Goal: Information Seeking & Learning: Learn about a topic

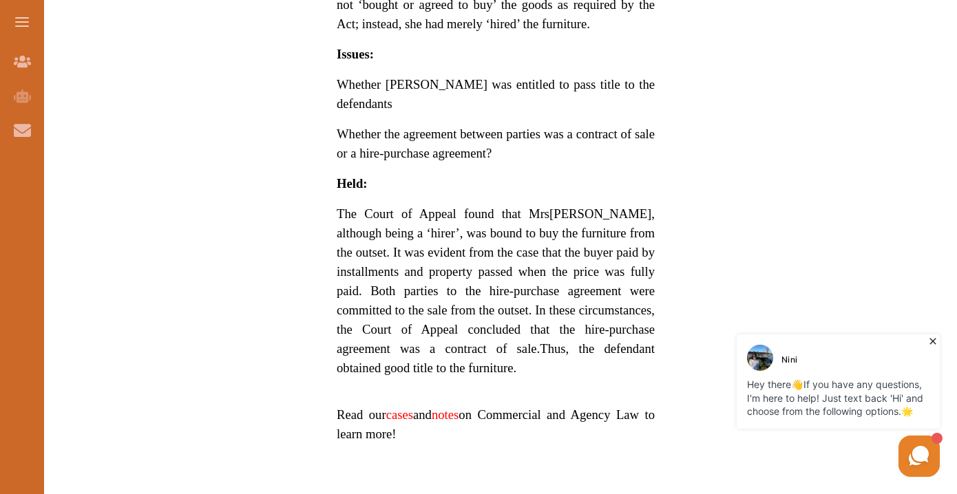
scroll to position [1023, 0]
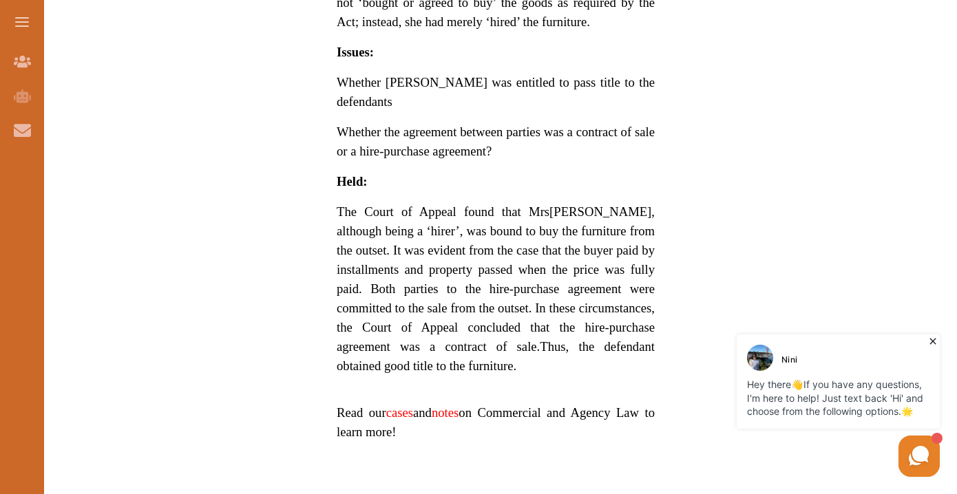
drag, startPoint x: 375, startPoint y: 218, endPoint x: 384, endPoint y: 242, distance: 25.7
click at [384, 242] on span "[PERSON_NAME], although being a ‘hirer’, was bound to buy the furniture from th…" at bounding box center [496, 279] width 318 height 149
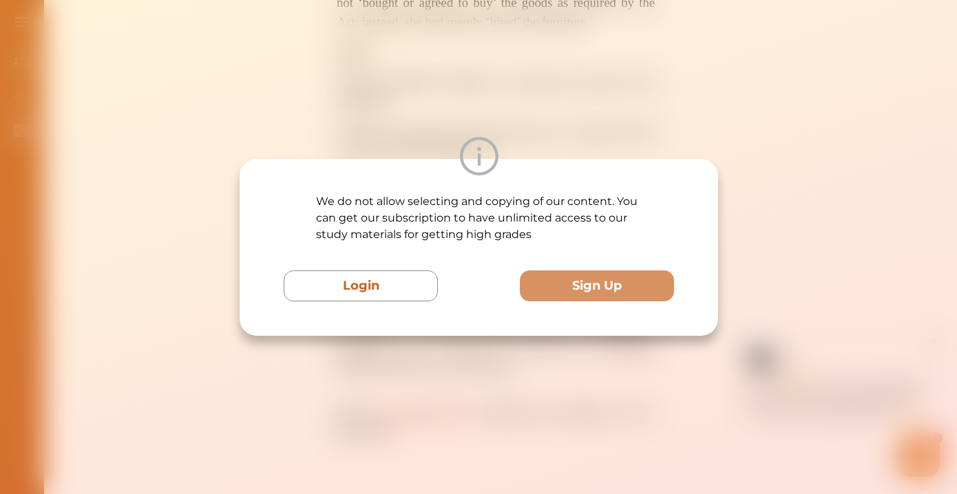
click at [369, 116] on div "We do not allow selecting and copying of our content. You can get our subscript…" at bounding box center [478, 247] width 957 height 494
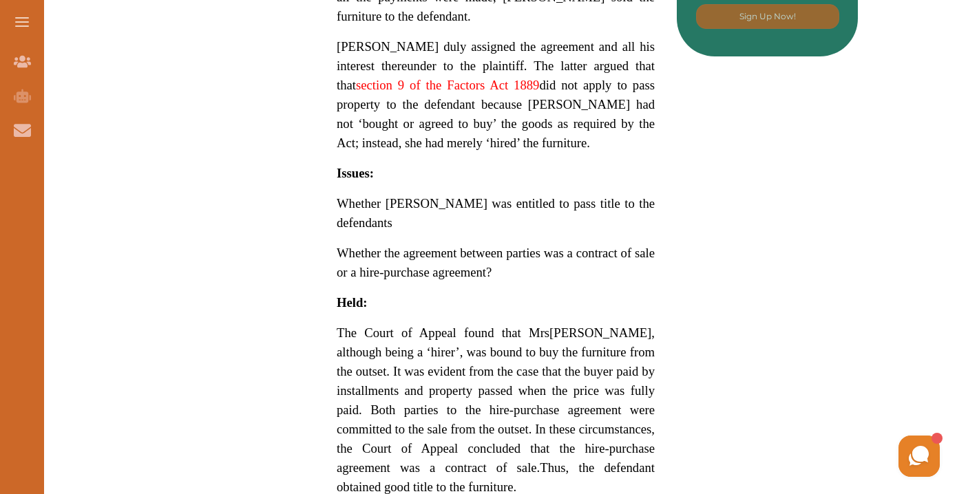
scroll to position [904, 0]
